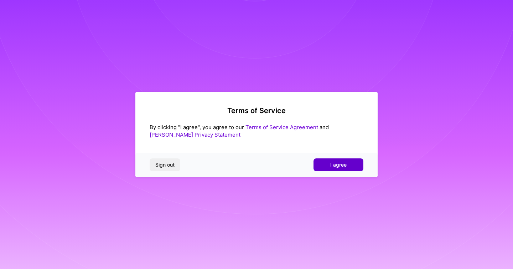
click at [345, 164] on span "I agree" at bounding box center [338, 164] width 16 height 7
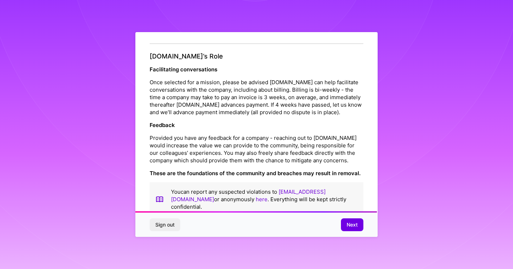
scroll to position [776, 0]
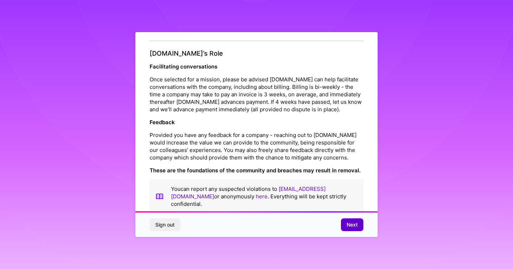
click at [349, 227] on span "Next" at bounding box center [352, 224] width 11 height 7
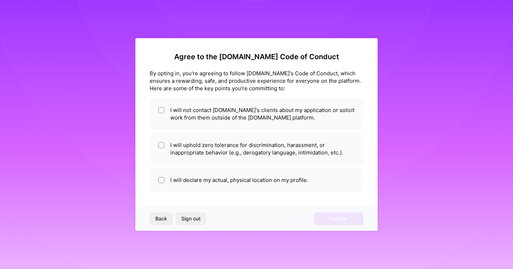
scroll to position [0, 0]
click at [163, 111] on input "checkbox" at bounding box center [162, 110] width 5 height 5
checkbox input "true"
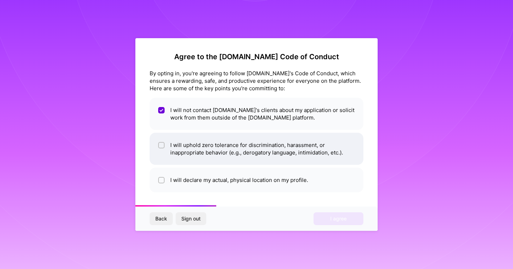
click at [159, 143] on div at bounding box center [161, 145] width 6 height 6
checkbox input "true"
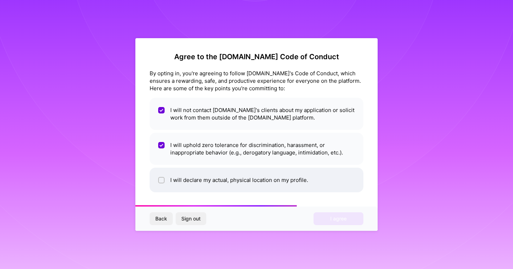
click at [166, 180] on li "I will declare my actual, physical location on my profile." at bounding box center [257, 179] width 214 height 25
checkbox input "true"
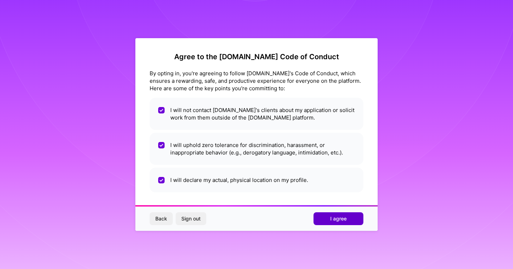
click at [338, 216] on span "I agree" at bounding box center [338, 218] width 16 height 7
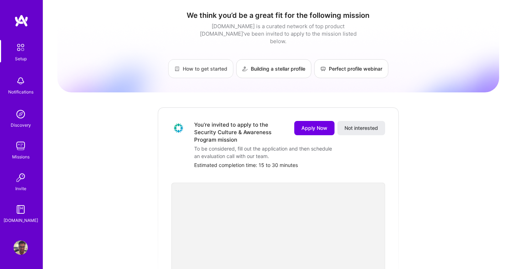
click at [211, 59] on link "How to get started" at bounding box center [200, 68] width 65 height 19
click at [280, 62] on link "Building a stellar profile" at bounding box center [273, 68] width 75 height 19
click at [317, 124] on span "Apply Now" at bounding box center [314, 127] width 26 height 7
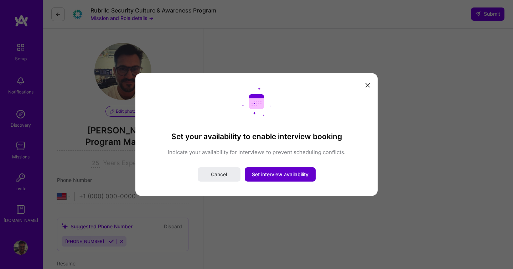
click at [291, 170] on button "Set interview availability" at bounding box center [280, 174] width 71 height 14
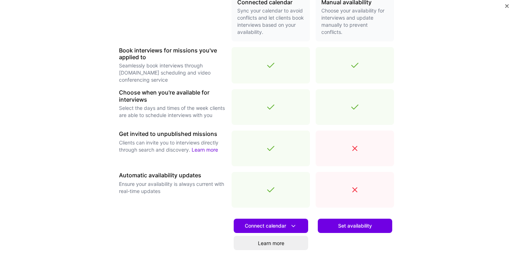
scroll to position [231, 0]
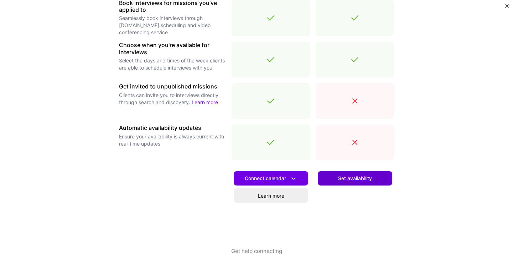
click at [362, 179] on span "Set availability" at bounding box center [355, 178] width 34 height 7
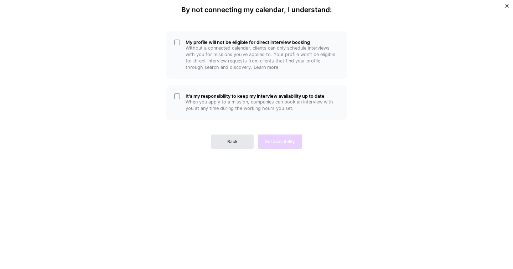
click at [221, 138] on button "Back" at bounding box center [232, 141] width 43 height 14
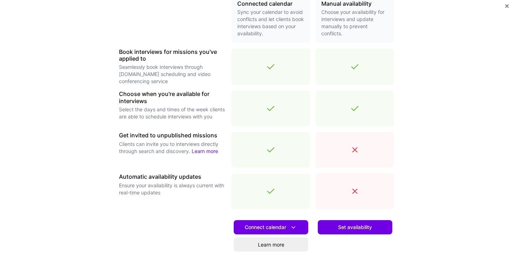
scroll to position [181, 0]
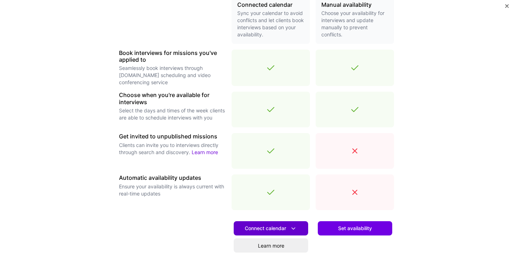
click at [297, 231] on icon at bounding box center [293, 228] width 7 height 7
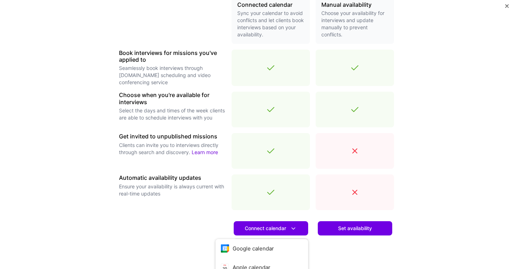
scroll to position [231, 0]
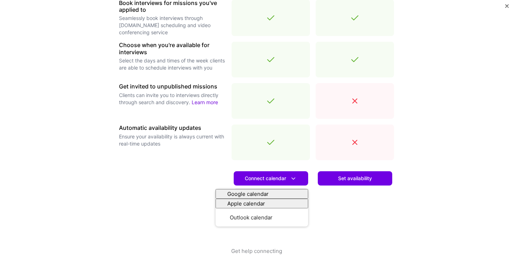
click at [185, 210] on div at bounding box center [172, 206] width 107 height 81
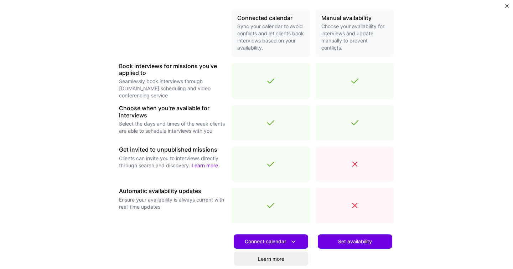
scroll to position [162, 0]
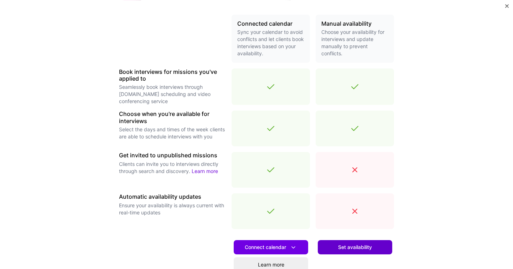
click at [365, 246] on span "Set availability" at bounding box center [355, 246] width 34 height 7
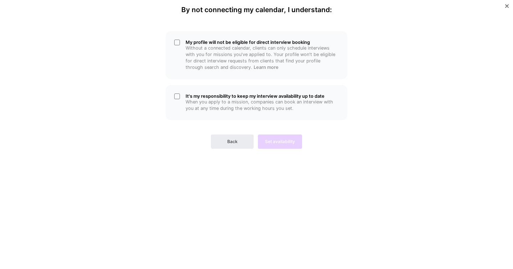
scroll to position [0, 0]
click at [176, 45] on div "My profile will not be eligible for direct interview booking Without a connecte…" at bounding box center [257, 55] width 182 height 48
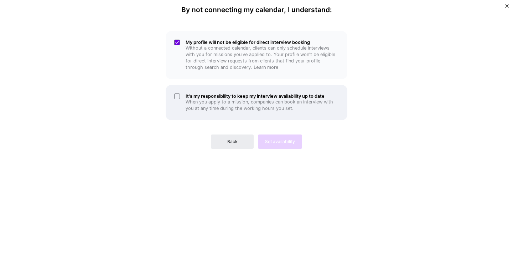
click at [179, 89] on div "It's my responsibility to keep my interview availability up to date When you ap…" at bounding box center [257, 102] width 182 height 35
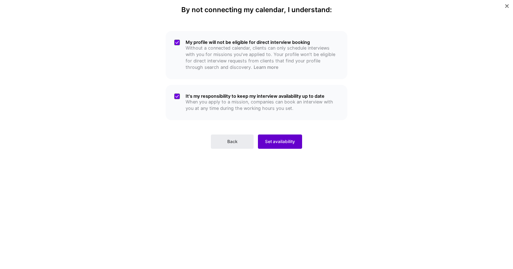
click at [274, 142] on span "Set availability" at bounding box center [280, 141] width 30 height 6
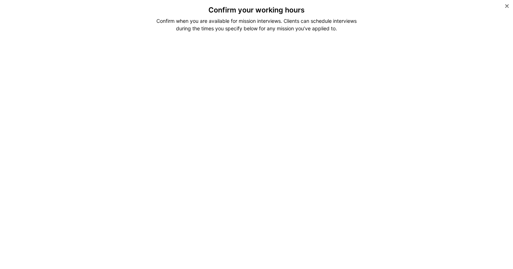
click at [129, 35] on div "Confirm your working hours Confirm when you are available for mission interview…" at bounding box center [256, 205] width 303 height 399
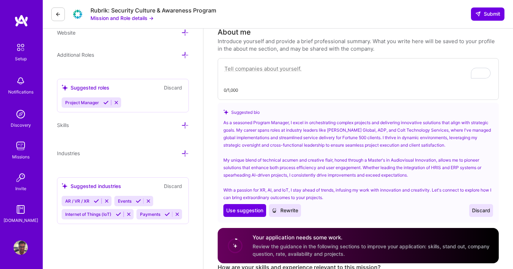
scroll to position [277, 0]
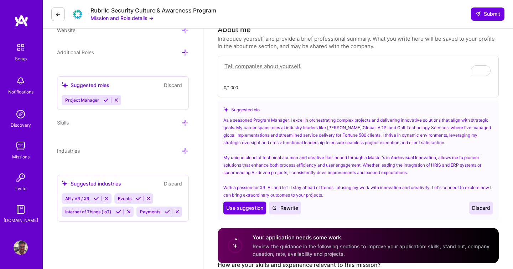
click at [58, 16] on icon at bounding box center [58, 14] width 6 height 6
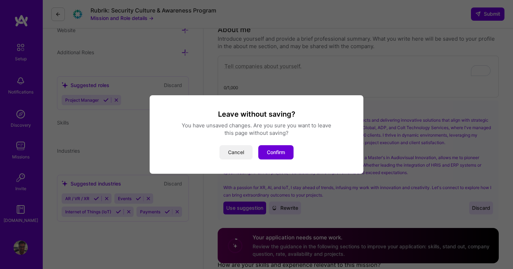
click at [239, 149] on button "Cancel" at bounding box center [236, 152] width 33 height 14
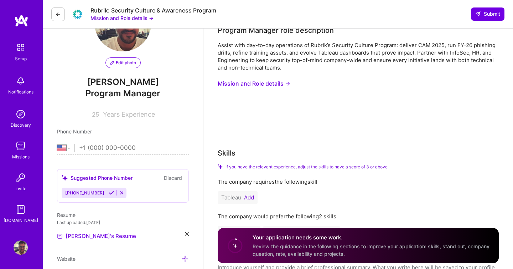
scroll to position [52, 0]
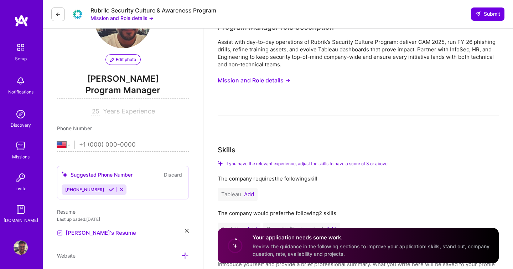
click at [102, 142] on input "tel" at bounding box center [134, 144] width 110 height 21
click at [63, 144] on select "Afghanistan Åland Islands Albania Algeria American Samoa Andorra Angola Anguill…" at bounding box center [65, 144] width 17 height 9
select select "ES"
click at [145, 145] on input "tel" at bounding box center [134, 144] width 110 height 21
type input "612 49 39 85"
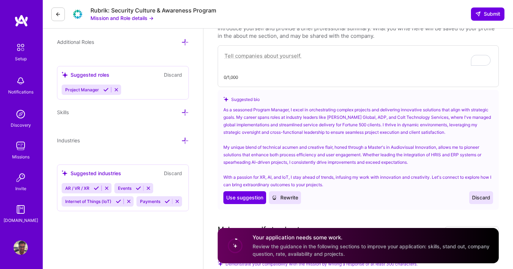
scroll to position [289, 0]
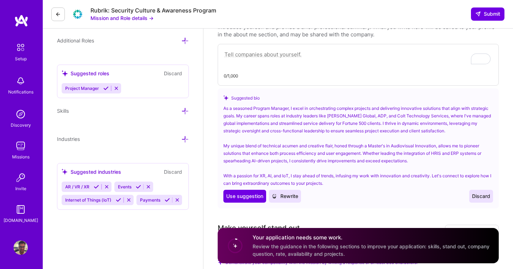
click at [166, 91] on div "Project Manager" at bounding box center [123, 88] width 123 height 10
click at [147, 84] on div "Project Manager" at bounding box center [123, 88] width 123 height 10
click at [125, 87] on div "Project Manager" at bounding box center [123, 88] width 123 height 10
click at [114, 88] on icon at bounding box center [116, 88] width 5 height 5
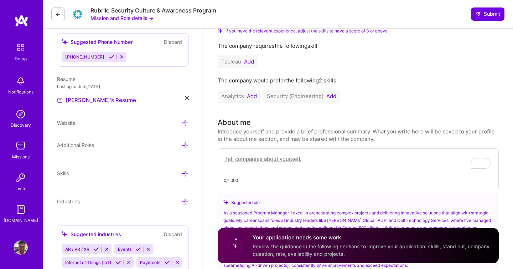
scroll to position [181, 0]
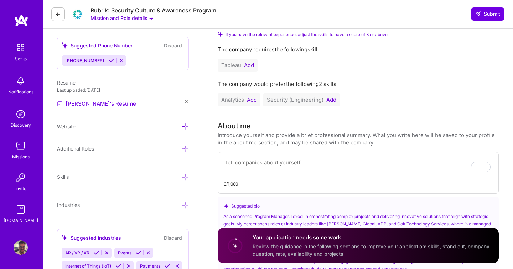
click at [184, 148] on icon at bounding box center [184, 148] width 7 height 7
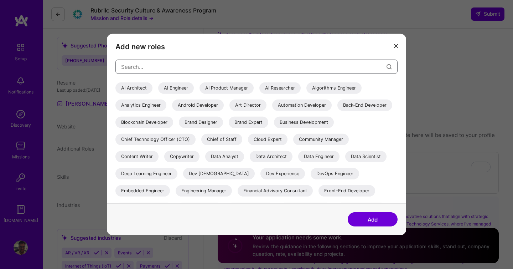
click at [205, 67] on input "modal" at bounding box center [253, 66] width 265 height 18
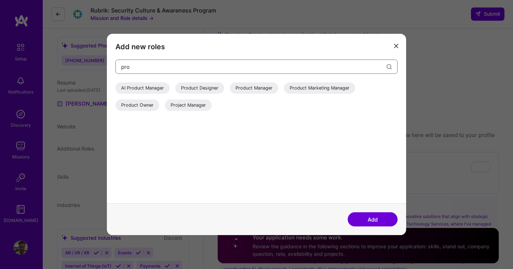
type input "pro"
click at [193, 104] on div "Project Manager" at bounding box center [188, 104] width 47 height 11
click at [367, 216] on button "Add" at bounding box center [373, 219] width 50 height 14
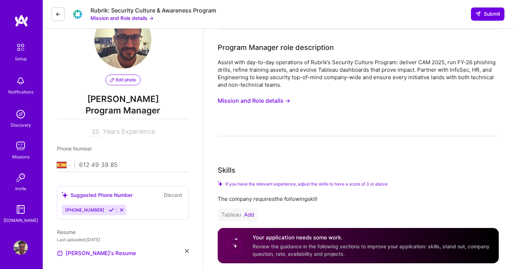
scroll to position [0, 0]
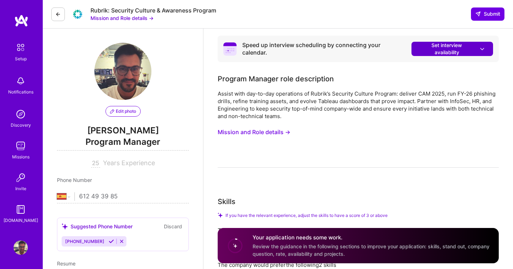
click at [484, 51] on icon at bounding box center [482, 48] width 7 height 7
click at [464, 50] on span "Set interview availability" at bounding box center [452, 49] width 67 height 14
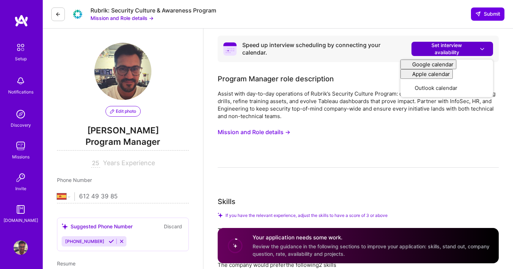
click at [432, 45] on span "Set interview availability" at bounding box center [452, 49] width 67 height 14
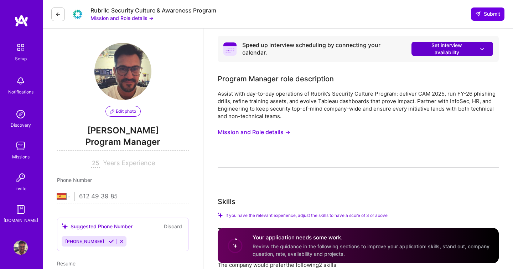
click at [432, 45] on span "Set interview availability" at bounding box center [452, 49] width 67 height 14
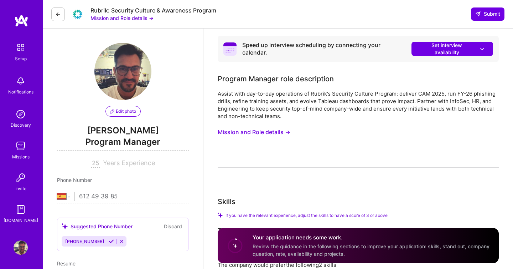
click at [25, 22] on img at bounding box center [21, 20] width 14 height 13
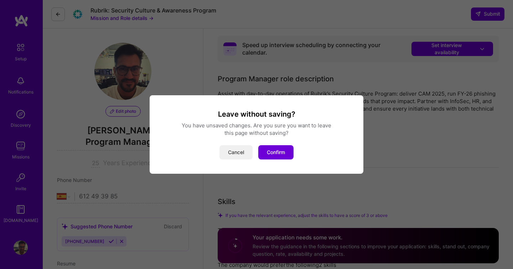
click at [231, 154] on button "Cancel" at bounding box center [236, 152] width 33 height 14
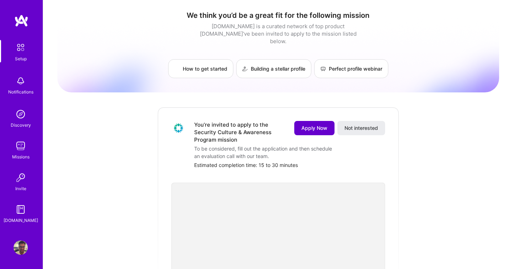
click at [310, 124] on span "Apply Now" at bounding box center [314, 127] width 26 height 7
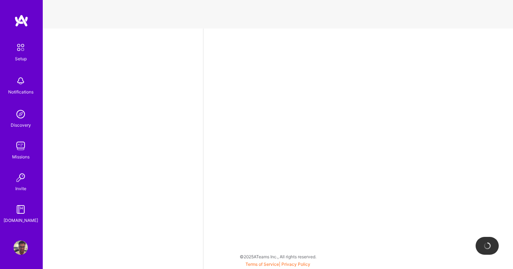
select select "US"
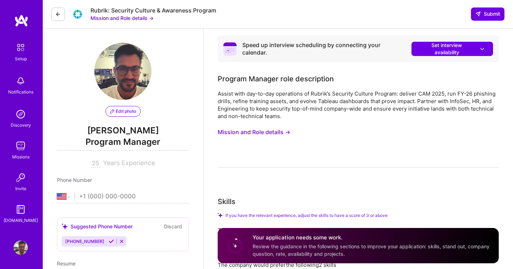
click at [24, 56] on div "Setup" at bounding box center [21, 58] width 12 height 7
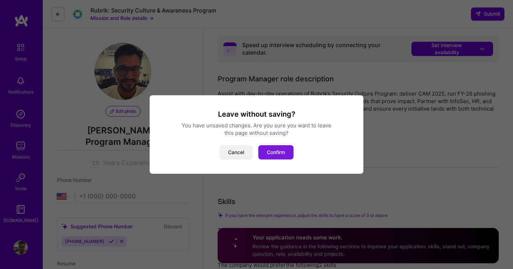
click at [273, 150] on button "Confirm" at bounding box center [275, 152] width 35 height 14
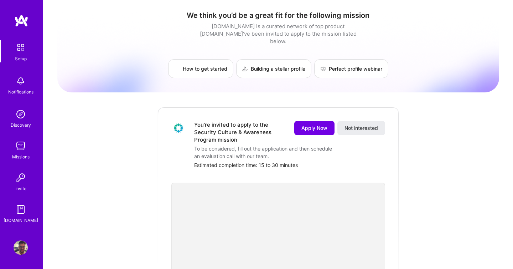
click at [26, 86] on img at bounding box center [21, 81] width 14 height 14
click at [23, 122] on div "Discovery" at bounding box center [21, 124] width 20 height 7
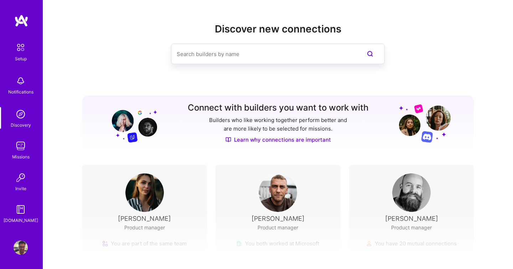
click at [22, 150] on img at bounding box center [21, 146] width 14 height 14
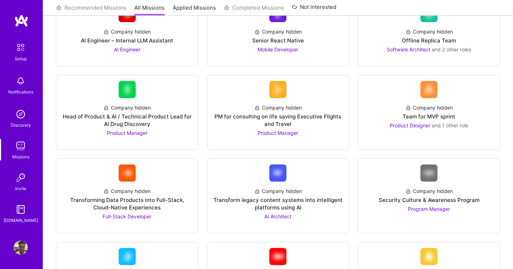
scroll to position [123, 0]
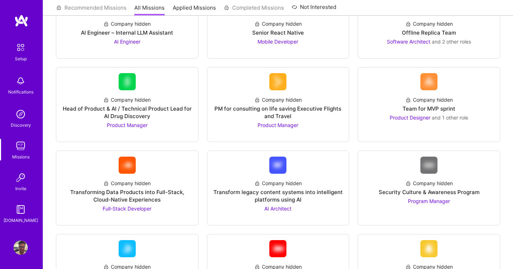
click at [18, 147] on img at bounding box center [21, 146] width 14 height 14
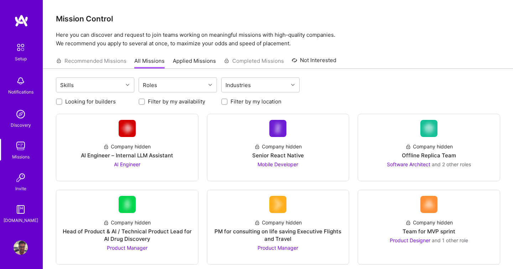
click at [25, 176] on img at bounding box center [21, 177] width 14 height 14
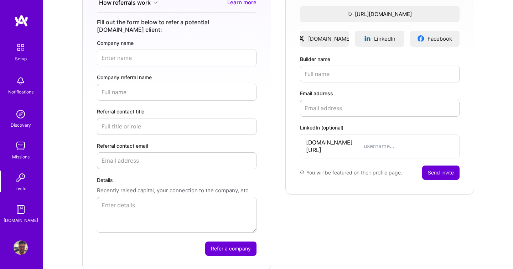
scroll to position [156, 0]
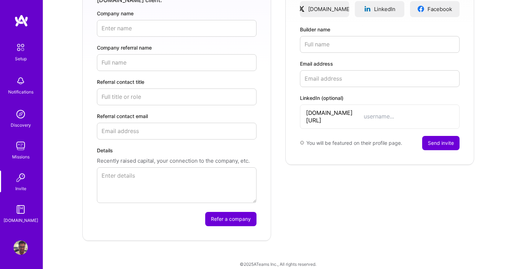
click at [20, 213] on img at bounding box center [21, 209] width 14 height 14
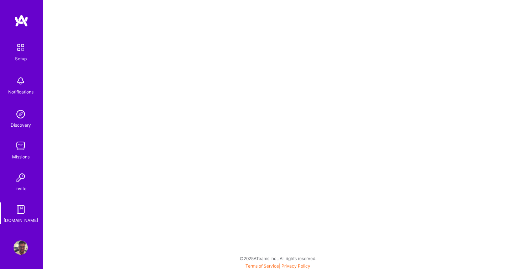
click at [22, 243] on img at bounding box center [21, 247] width 14 height 14
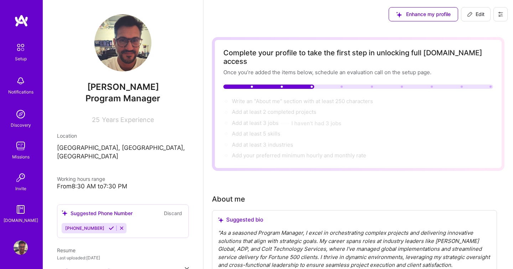
click at [76, 182] on div "From 8:30 AM to 7:30 PM" at bounding box center [123, 185] width 132 height 7
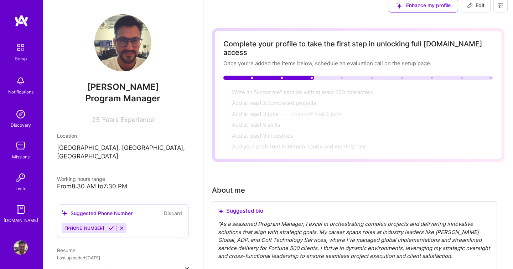
click at [19, 47] on img at bounding box center [20, 47] width 15 height 15
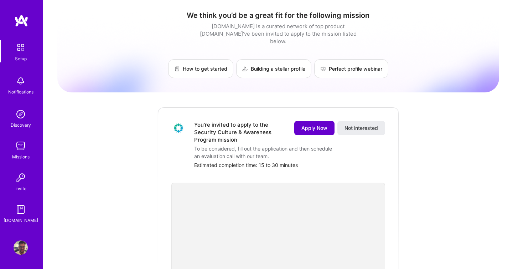
click at [320, 124] on span "Apply Now" at bounding box center [314, 127] width 26 height 7
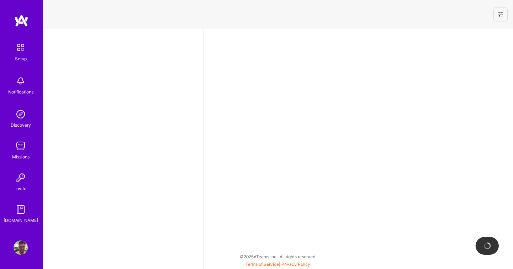
select select "US"
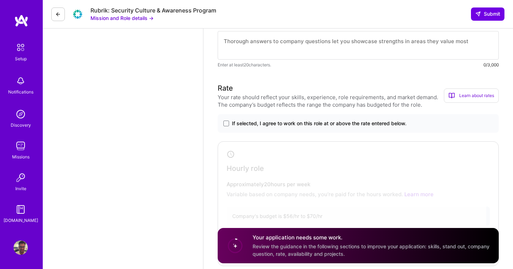
scroll to position [500, 0]
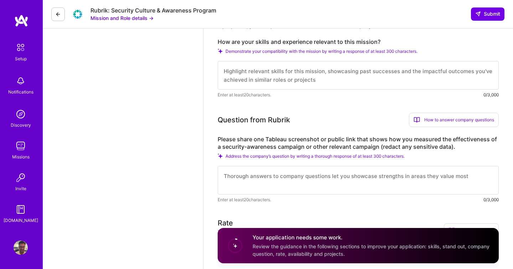
click at [12, 48] on link "Setup" at bounding box center [21, 51] width 44 height 22
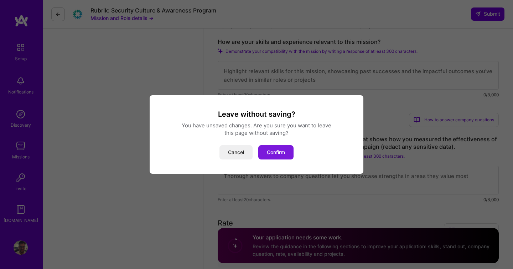
click at [267, 148] on button "Confirm" at bounding box center [275, 152] width 35 height 14
